Goal: Task Accomplishment & Management: Use online tool/utility

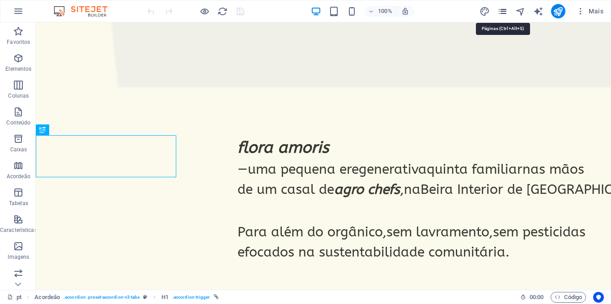
click at [504, 10] on icon "pages" at bounding box center [503, 11] width 10 height 10
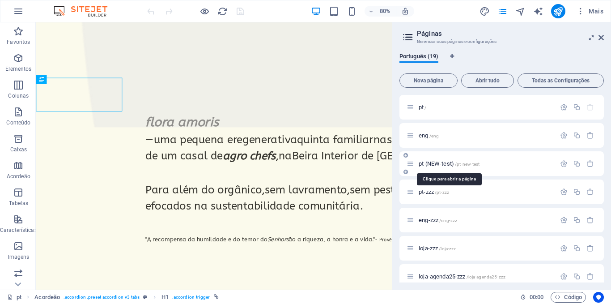
click at [440, 162] on span "pt (NEW-test) /pt-new-test" at bounding box center [449, 163] width 61 height 7
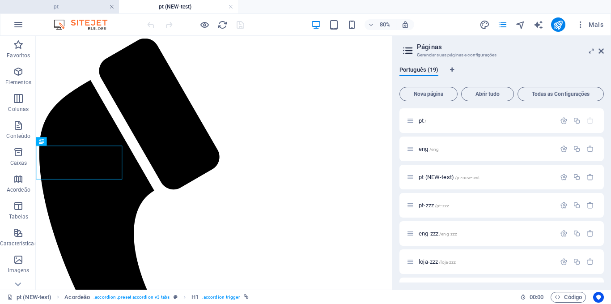
scroll to position [611, 0]
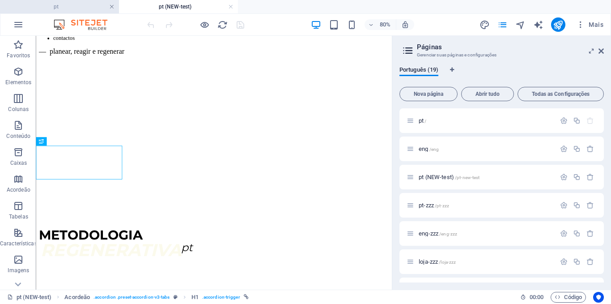
click at [110, 8] on link at bounding box center [111, 7] width 5 height 9
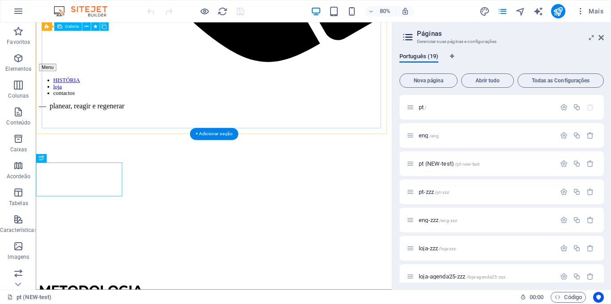
scroll to position [511, 0]
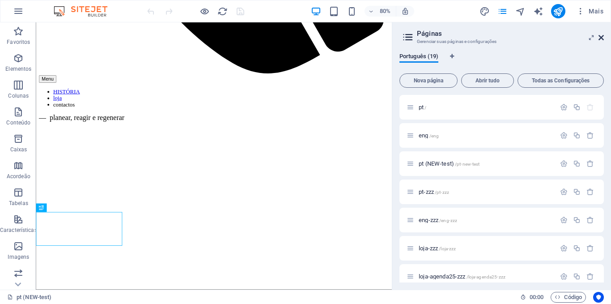
click at [602, 39] on icon at bounding box center [601, 37] width 5 height 7
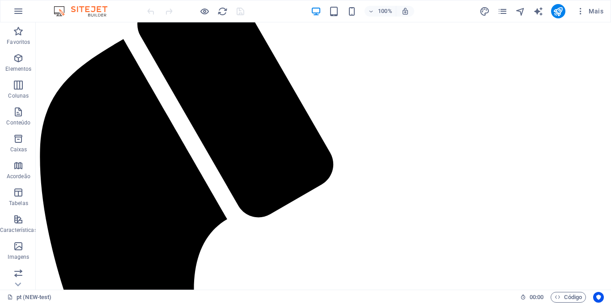
scroll to position [0, 0]
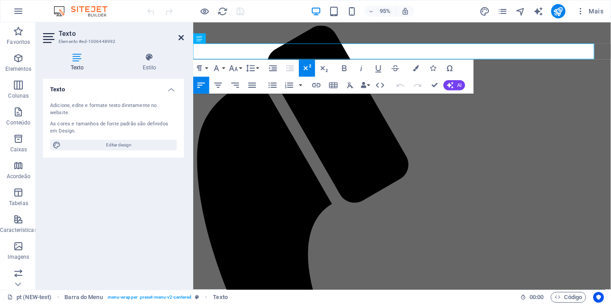
click at [179, 38] on icon at bounding box center [181, 37] width 5 height 7
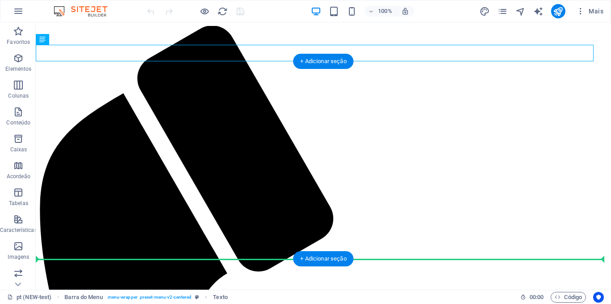
drag, startPoint x: 98, startPoint y: 61, endPoint x: 104, endPoint y: 233, distance: 172.4
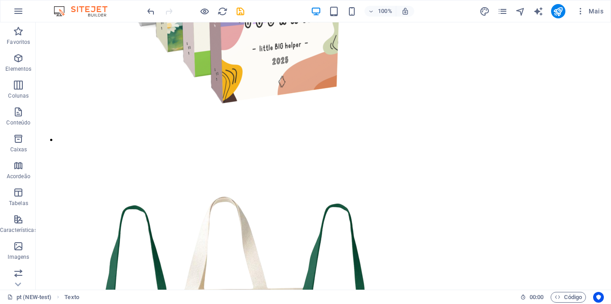
scroll to position [2256, 0]
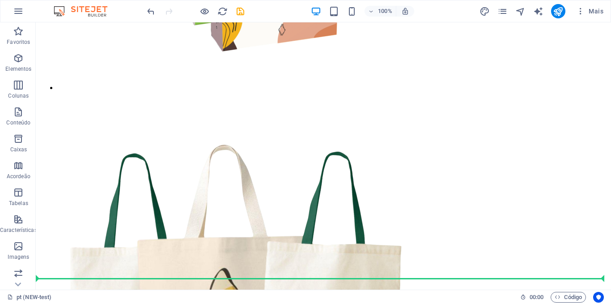
drag, startPoint x: 87, startPoint y: 259, endPoint x: 129, endPoint y: 272, distance: 43.5
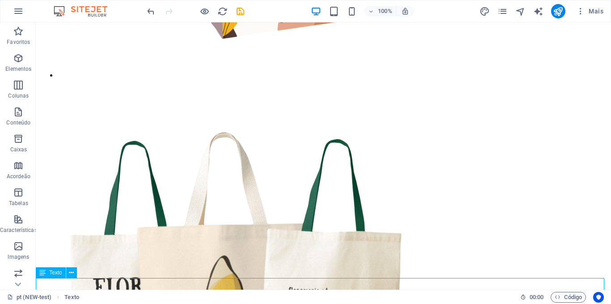
scroll to position [2251, 0]
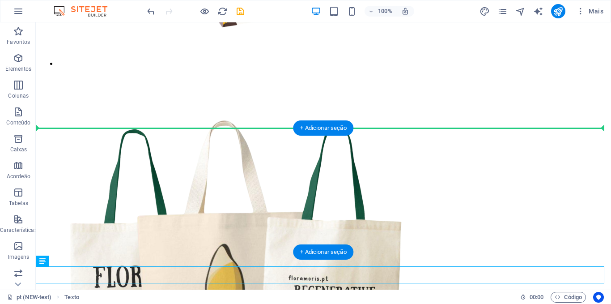
drag, startPoint x: 93, startPoint y: 294, endPoint x: 84, endPoint y: 145, distance: 149.3
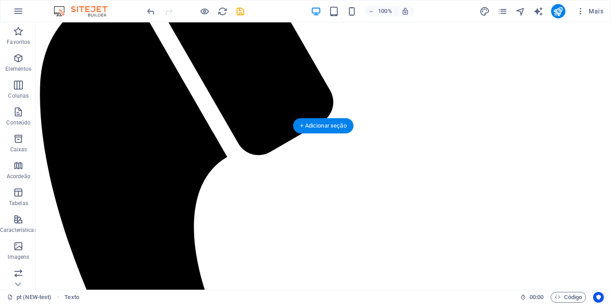
scroll to position [0, 0]
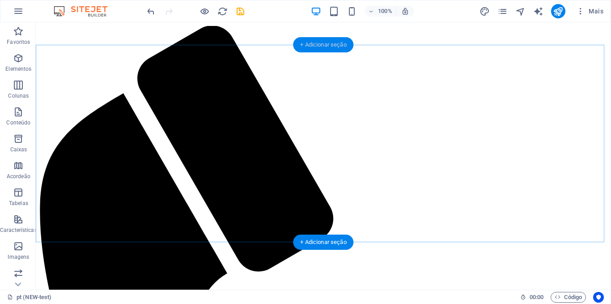
click at [310, 42] on div "+ Adicionar seção" at bounding box center [323, 44] width 60 height 15
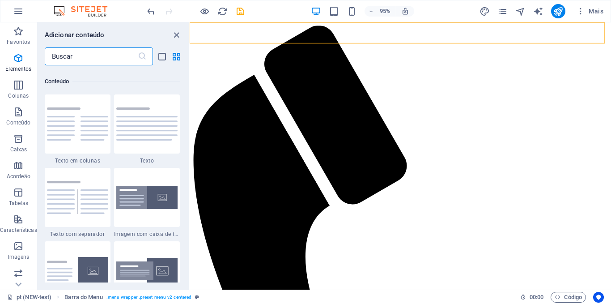
scroll to position [1566, 0]
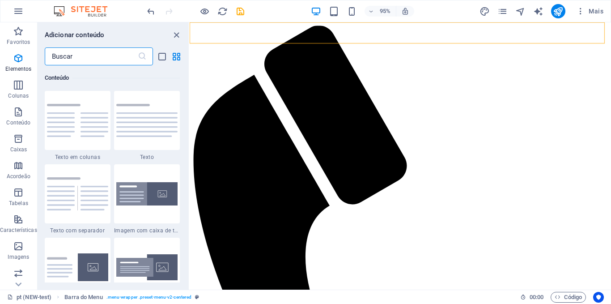
click at [92, 55] on input "text" at bounding box center [91, 56] width 93 height 18
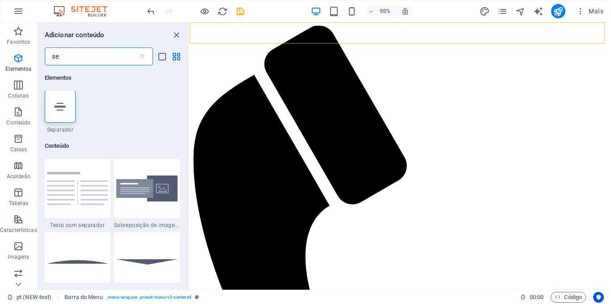
scroll to position [0, 0]
type input "se"
click at [57, 111] on icon at bounding box center [60, 107] width 12 height 12
select select "%"
select select "px"
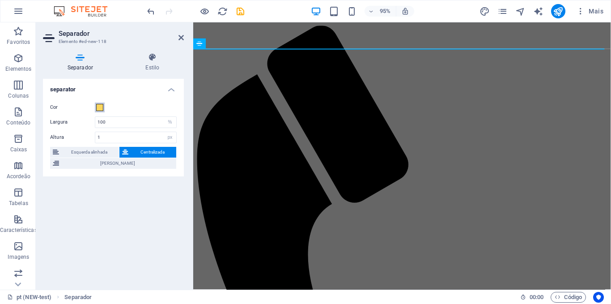
click at [99, 107] on span at bounding box center [99, 107] width 7 height 7
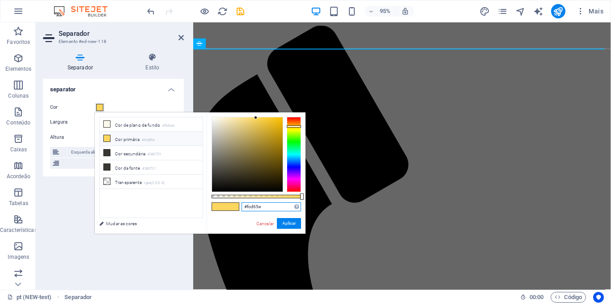
click at [255, 206] on input "#fcd65e" at bounding box center [272, 206] width 60 height 9
paste input "D9D9D9"
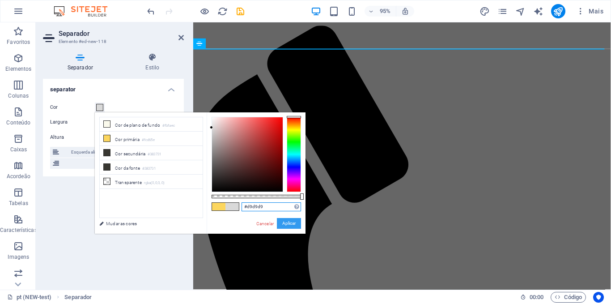
type input "#d9d9d9"
click at [290, 222] on button "Aplicar" at bounding box center [289, 223] width 24 height 11
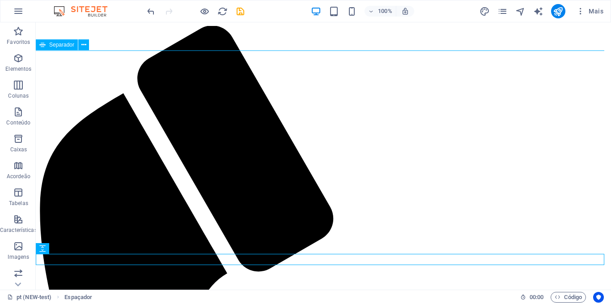
click at [47, 48] on div "Separador" at bounding box center [57, 44] width 42 height 11
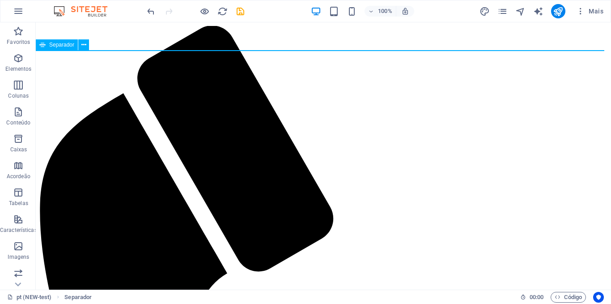
click at [47, 48] on div "Separador" at bounding box center [57, 44] width 42 height 11
select select "%"
select select "px"
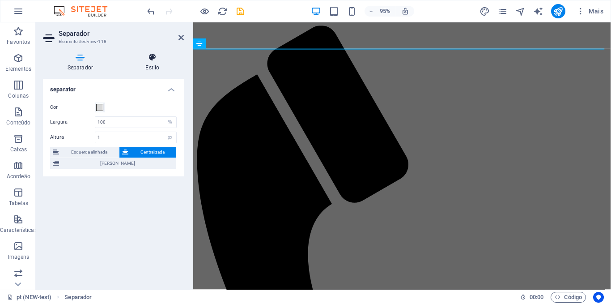
click at [153, 67] on h4 "Estilo" at bounding box center [152, 62] width 63 height 19
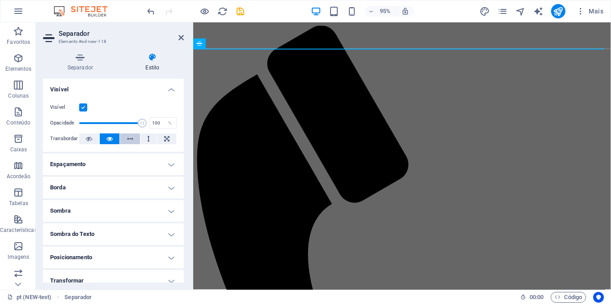
scroll to position [79, 0]
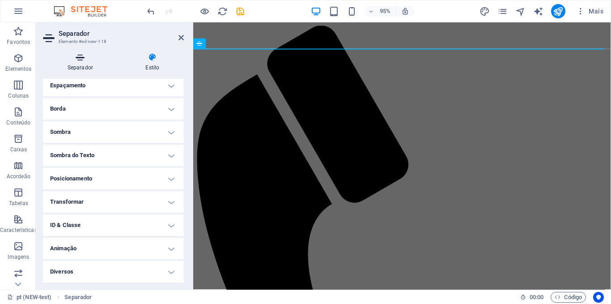
click at [84, 56] on icon at bounding box center [80, 57] width 75 height 9
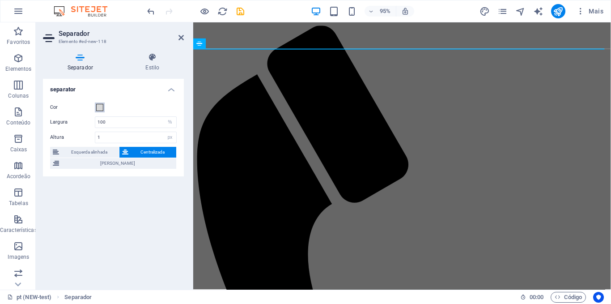
click at [99, 107] on span at bounding box center [99, 107] width 7 height 7
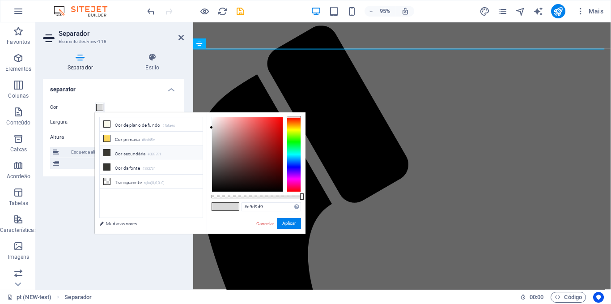
click at [135, 153] on li "Cor secundária #383731" at bounding box center [151, 153] width 103 height 14
type input "#383731"
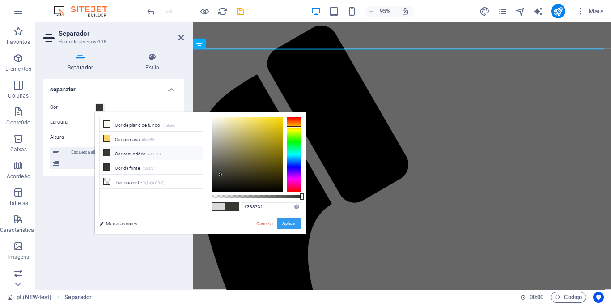
click at [284, 222] on button "Aplicar" at bounding box center [289, 223] width 24 height 11
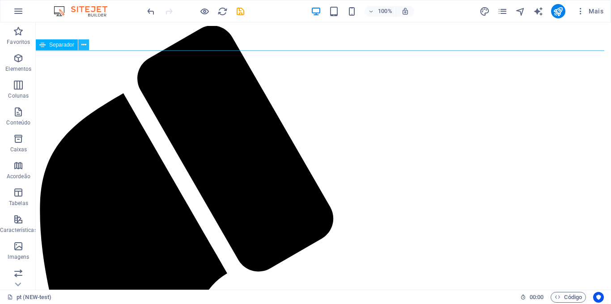
click at [82, 49] on icon at bounding box center [83, 44] width 5 height 9
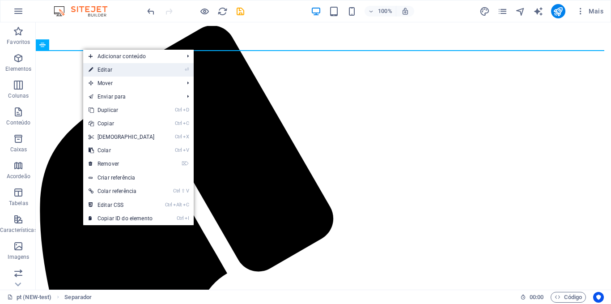
click at [103, 70] on link "⏎ Editar" at bounding box center [121, 69] width 77 height 13
select select "%"
select select "px"
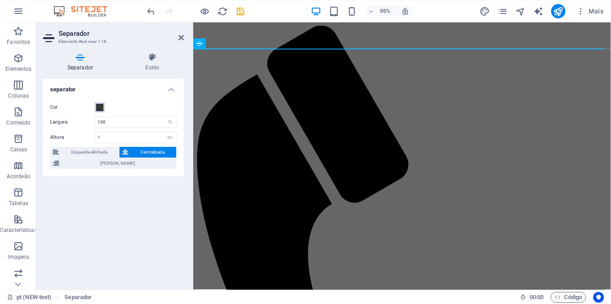
click at [100, 105] on span at bounding box center [99, 107] width 7 height 7
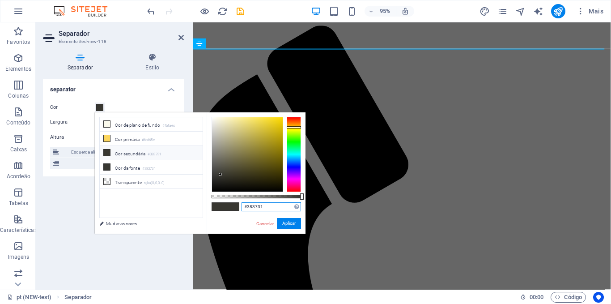
click at [247, 206] on input "#383731" at bounding box center [272, 206] width 60 height 9
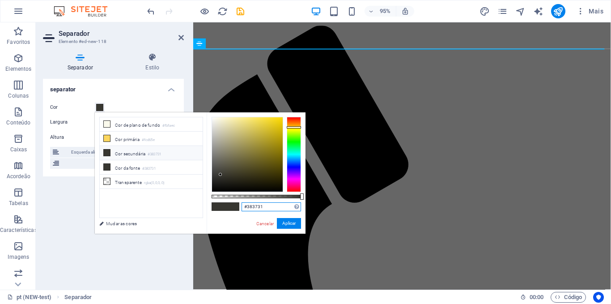
paste input "D9D9D9"
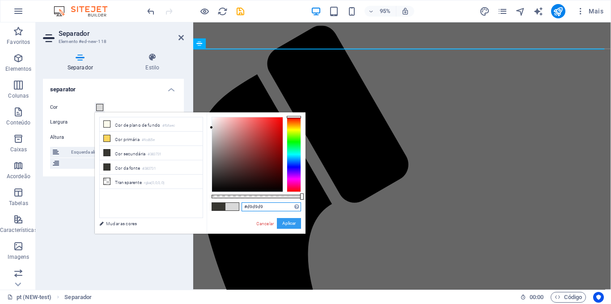
type input "#d9d9d9"
click at [288, 221] on button "Aplicar" at bounding box center [289, 223] width 24 height 11
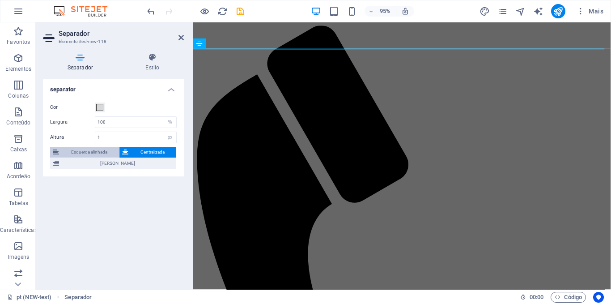
click at [111, 152] on span "Esquerda alinhada" at bounding box center [89, 152] width 55 height 11
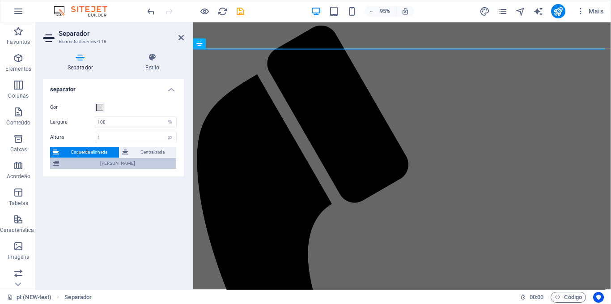
click at [111, 161] on span "[PERSON_NAME]" at bounding box center [118, 163] width 112 height 11
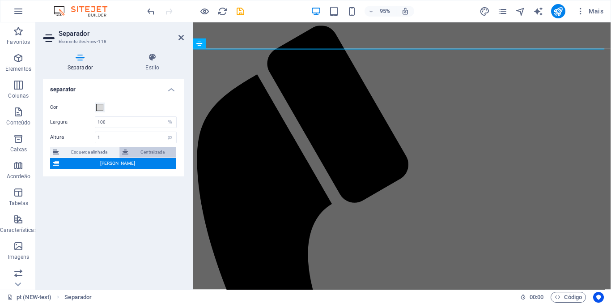
click at [125, 150] on icon at bounding box center [125, 152] width 6 height 11
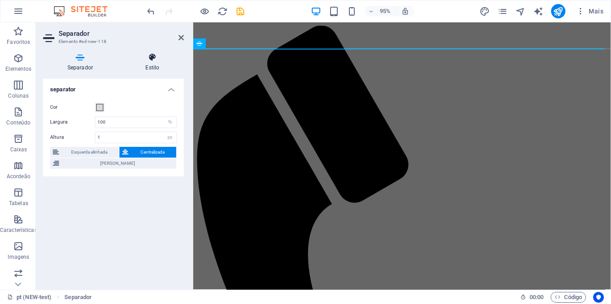
click at [146, 67] on h4 "Estilo" at bounding box center [152, 62] width 63 height 19
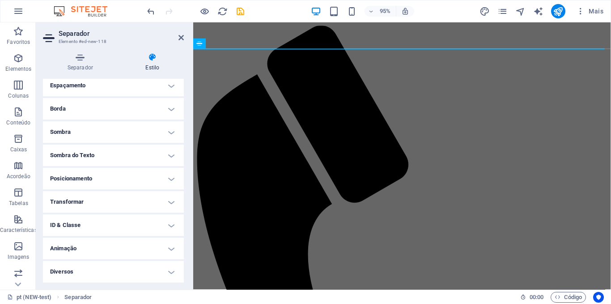
click at [85, 220] on h4 "ID & Classe" at bounding box center [113, 224] width 141 height 21
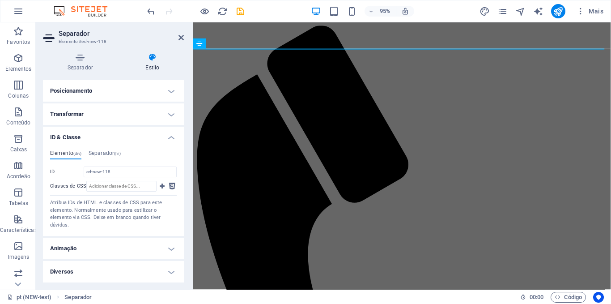
click at [77, 272] on h4 "Diversos" at bounding box center [113, 271] width 141 height 21
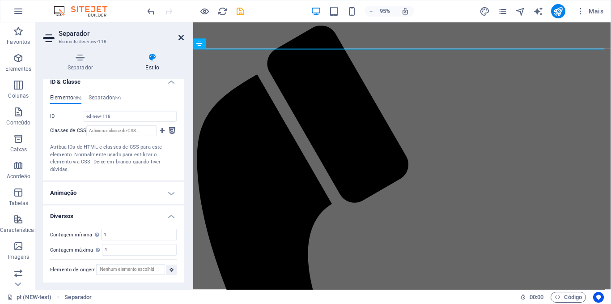
click at [181, 39] on icon at bounding box center [181, 37] width 5 height 7
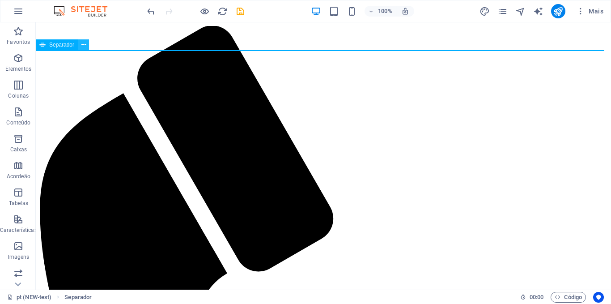
click at [80, 44] on button at bounding box center [83, 44] width 11 height 11
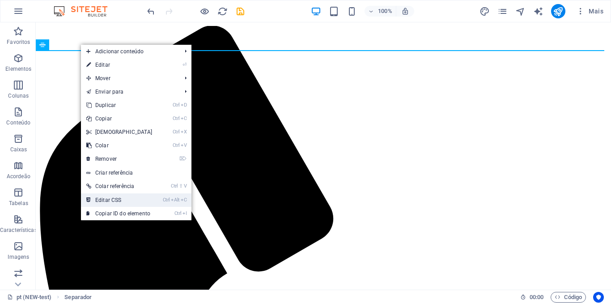
click at [112, 195] on link "Ctrl Alt C Editar CSS" at bounding box center [119, 199] width 77 height 13
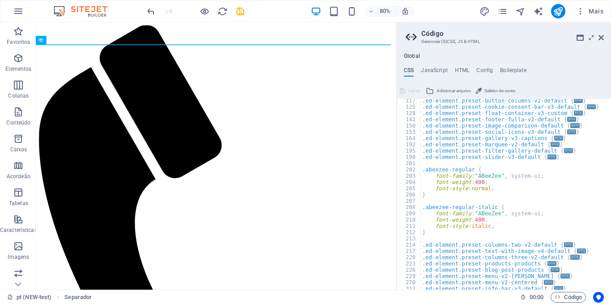
scroll to position [0, 0]
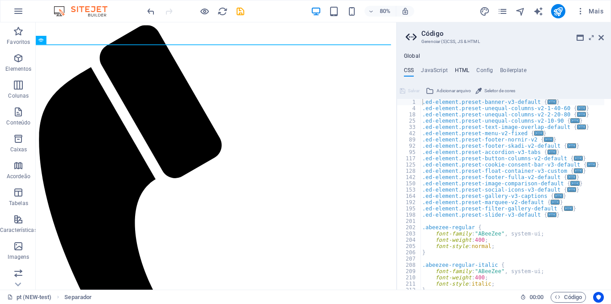
click at [459, 67] on h4 "HTML" at bounding box center [462, 72] width 15 height 10
type textarea "{{content}}"
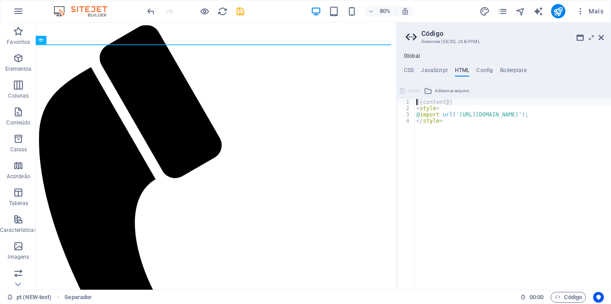
scroll to position [0, 66]
click at [603, 36] on icon at bounding box center [601, 37] width 5 height 7
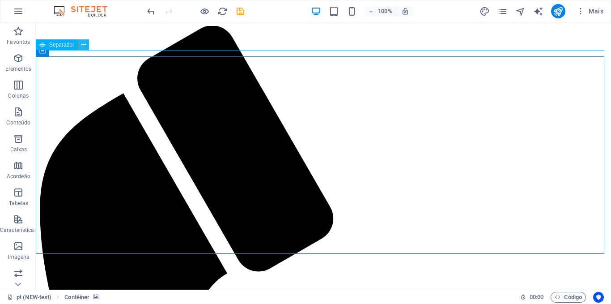
click at [80, 44] on button at bounding box center [83, 44] width 11 height 11
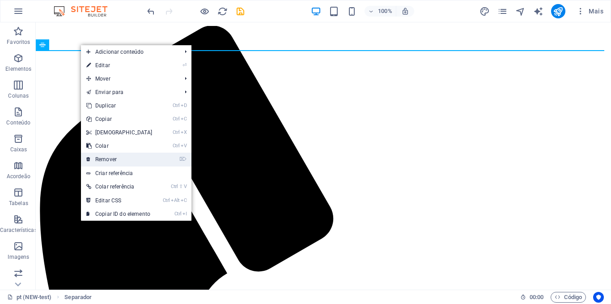
click at [123, 155] on link "⌦ Remover" at bounding box center [119, 159] width 77 height 13
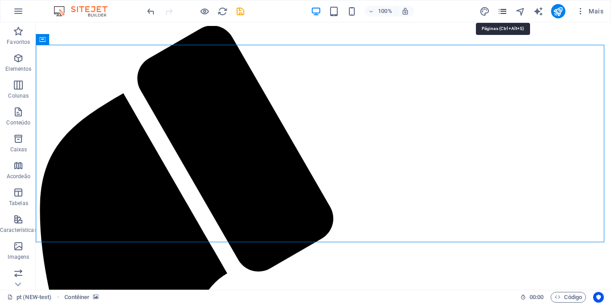
click at [503, 11] on icon "pages" at bounding box center [503, 11] width 10 height 10
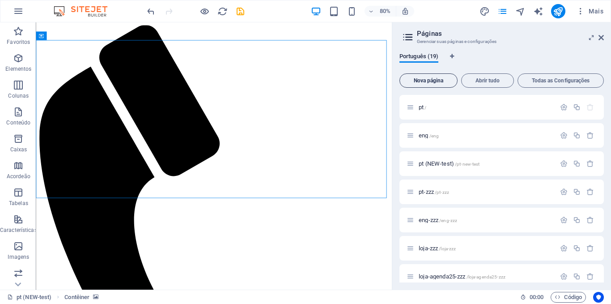
click at [441, 74] on button "Nova página" at bounding box center [429, 80] width 58 height 14
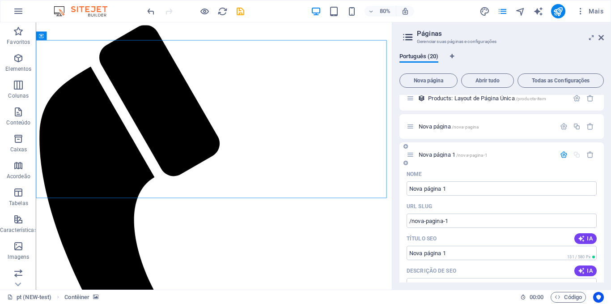
click at [527, 175] on div "Nome" at bounding box center [502, 174] width 190 height 14
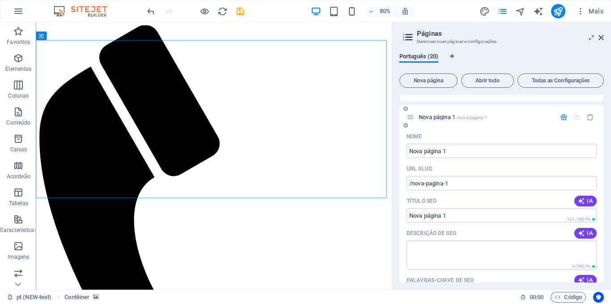
scroll to position [515, 0]
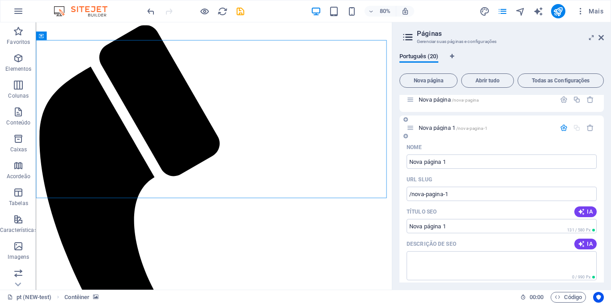
click at [566, 124] on icon "button" at bounding box center [564, 128] width 8 height 8
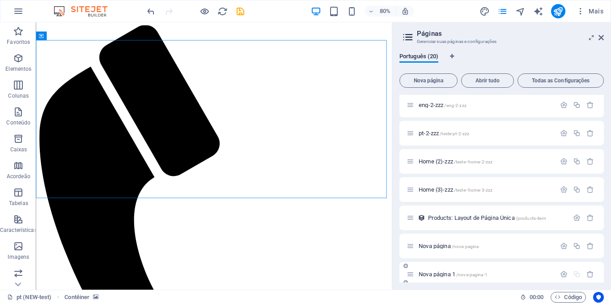
scroll to position [376, 0]
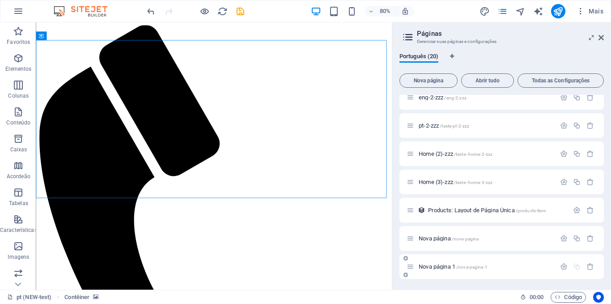
click at [521, 262] on div "Nova página 1 /nova-pagina-1" at bounding box center [481, 266] width 149 height 10
click at [521, 268] on p "Nova página 1 /nova-pagina-1" at bounding box center [486, 267] width 134 height 6
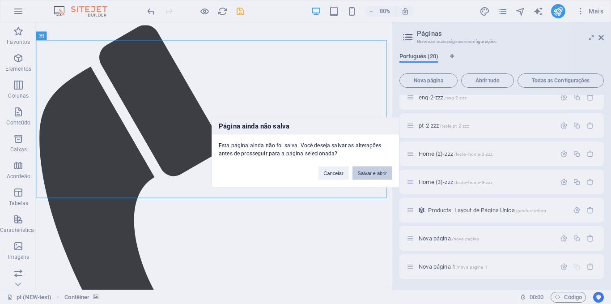
click at [374, 174] on button "Salvar e abrir" at bounding box center [373, 172] width 40 height 13
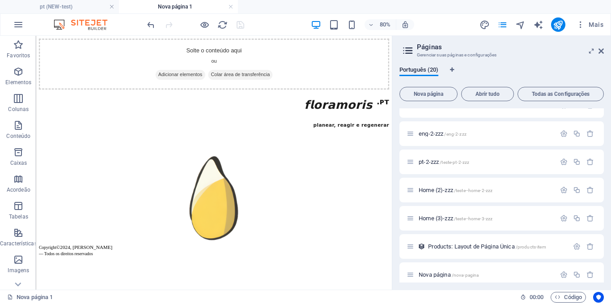
scroll to position [390, 0]
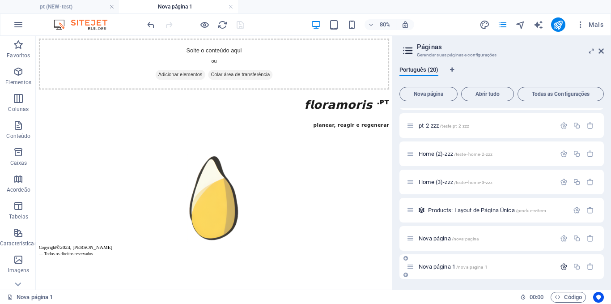
click at [563, 264] on icon "button" at bounding box center [564, 267] width 8 height 8
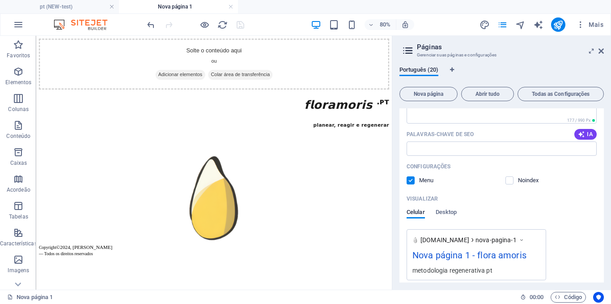
scroll to position [723, 0]
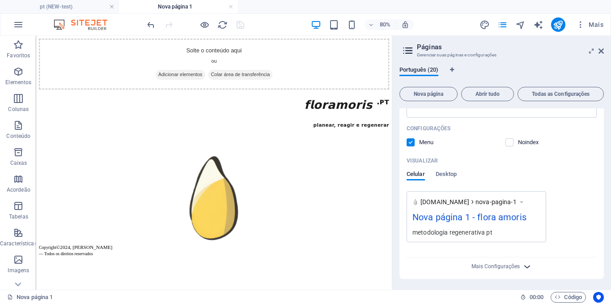
click at [524, 268] on icon "button" at bounding box center [527, 266] width 10 height 10
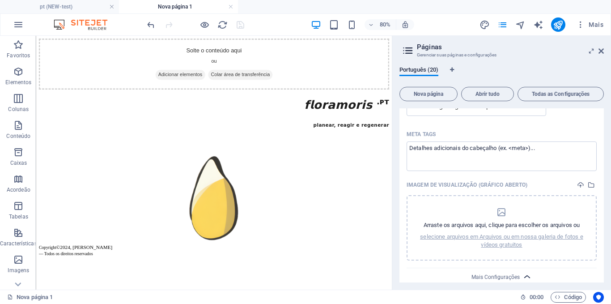
scroll to position [860, 0]
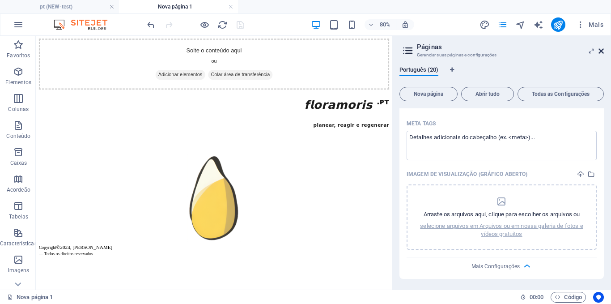
click at [599, 51] on icon at bounding box center [601, 50] width 5 height 7
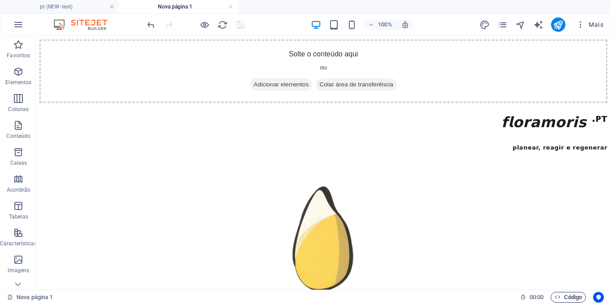
click at [567, 292] on span "Código" at bounding box center [568, 297] width 27 height 11
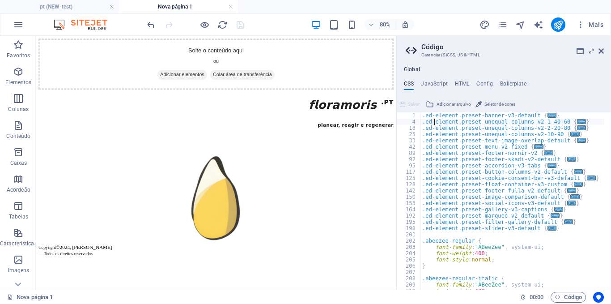
type textarea "@include info-bar-v3; }"
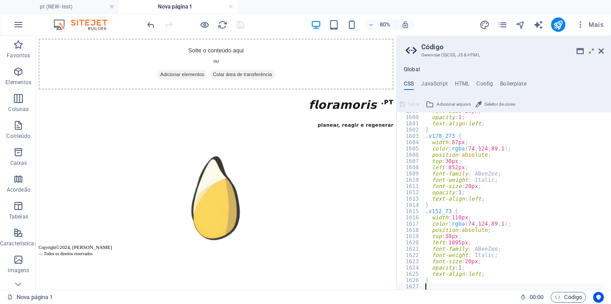
scroll to position [10016, 0]
click at [476, 171] on div "font-size : 20px ; opacity : 1 ; text-align : left ; } .v170_273 { width : 87px…" at bounding box center [518, 199] width 188 height 183
type textarea "font-family: ABeeZee;"
click at [445, 303] on html "Solte o conteúdo aqui ou Adicionar elementos Colar área de transferência 𝗳𝗹𝗼𝗿𝗮𝗺…" at bounding box center [261, 176] width 451 height 280
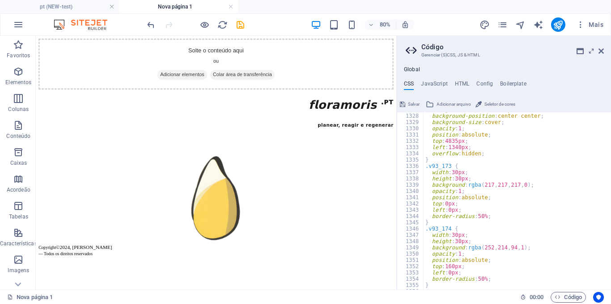
scroll to position [8313, 0]
click at [229, 4] on link at bounding box center [230, 7] width 5 height 9
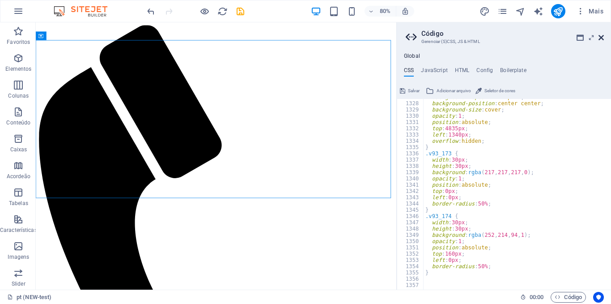
click at [604, 39] on icon at bounding box center [601, 37] width 5 height 7
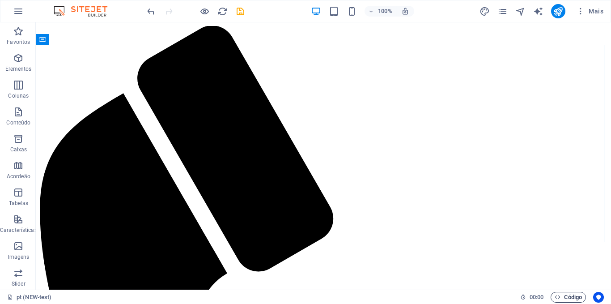
click at [565, 293] on span "Código" at bounding box center [568, 297] width 27 height 11
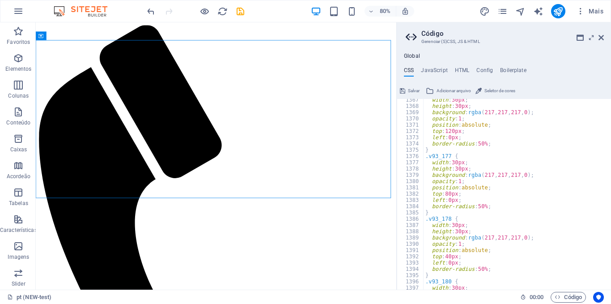
scroll to position [8565, 0]
